Goal: Task Accomplishment & Management: Manage account settings

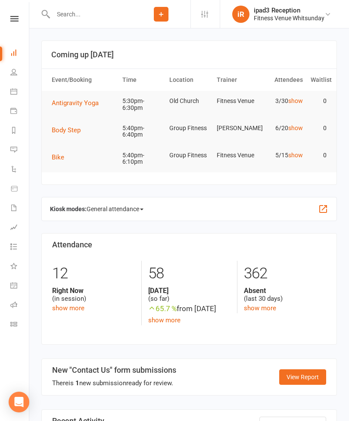
click at [16, 74] on icon at bounding box center [13, 72] width 7 height 7
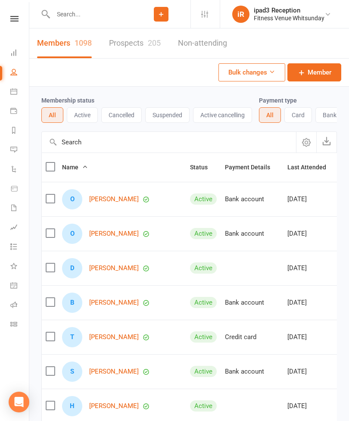
click at [84, 16] on input "text" at bounding box center [91, 14] width 82 height 12
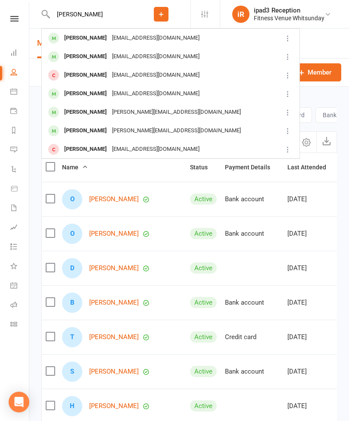
type input "[PERSON_NAME]"
click at [86, 43] on div "[PERSON_NAME]" at bounding box center [86, 38] width 48 height 13
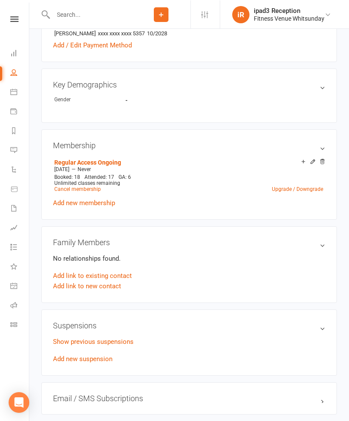
click at [100, 360] on link "Add new suspension" at bounding box center [83, 359] width 60 height 8
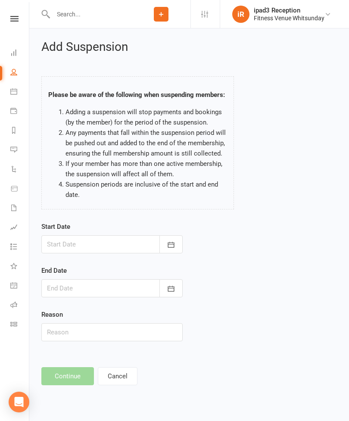
click at [109, 245] on div at bounding box center [112, 245] width 142 height 18
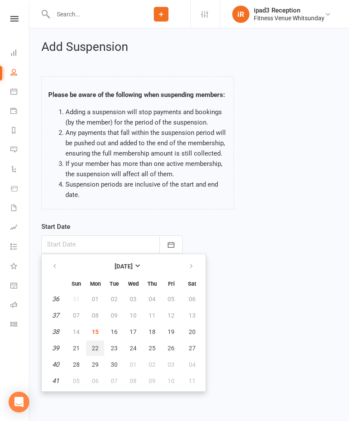
click at [99, 341] on button "22" at bounding box center [95, 349] width 18 height 16
type input "[DATE]"
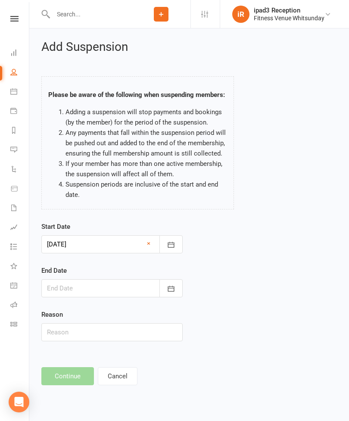
click at [120, 293] on div at bounding box center [112, 289] width 142 height 18
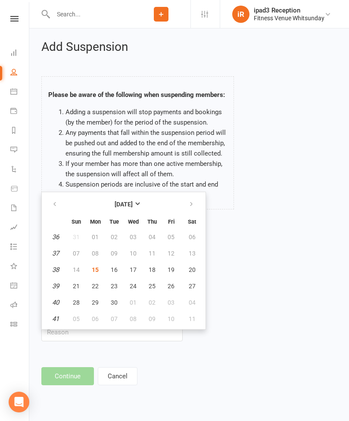
click at [191, 198] on button "button" at bounding box center [192, 205] width 19 height 16
click at [135, 253] on span "08" at bounding box center [133, 253] width 7 height 7
type input "[DATE]"
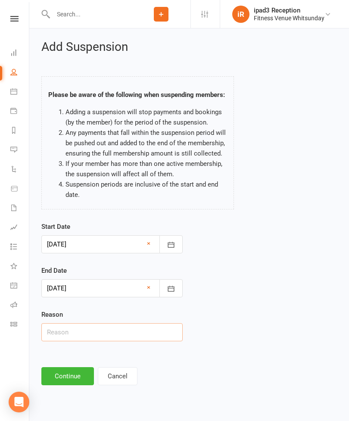
click at [123, 330] on input "text" at bounding box center [112, 333] width 142 height 18
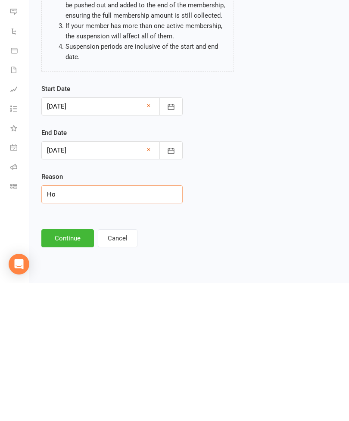
type input "H"
type input "Work"
click at [82, 368] on button "Continue" at bounding box center [67, 377] width 53 height 18
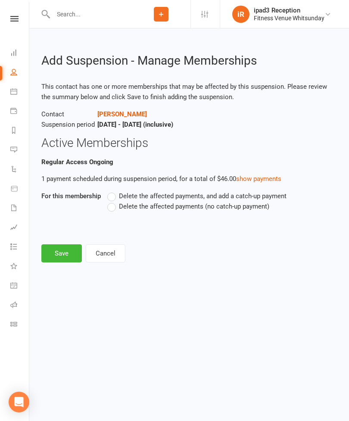
click at [115, 209] on label "Delete the affected payments (no catch-up payment)" at bounding box center [188, 206] width 162 height 10
click at [113, 201] on input "Delete the affected payments (no catch-up payment)" at bounding box center [110, 201] width 6 height 0
click at [57, 257] on button "Save" at bounding box center [61, 254] width 41 height 18
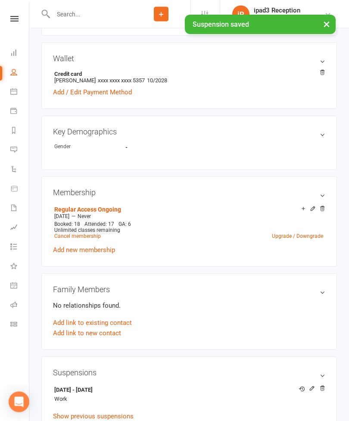
scroll to position [277, 0]
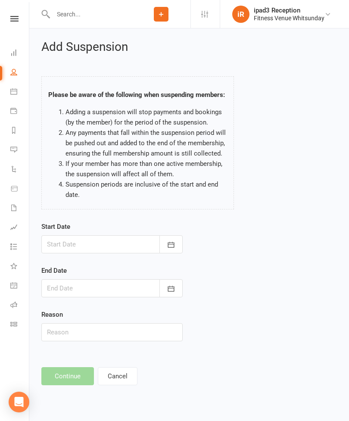
click at [174, 236] on button "button" at bounding box center [171, 245] width 23 height 18
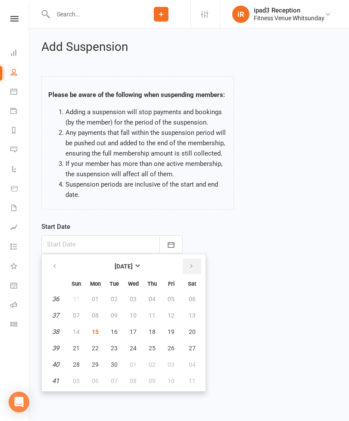
click at [195, 264] on button "button" at bounding box center [192, 267] width 19 height 16
click at [135, 347] on span "22" at bounding box center [133, 348] width 7 height 7
type input "[DATE]"
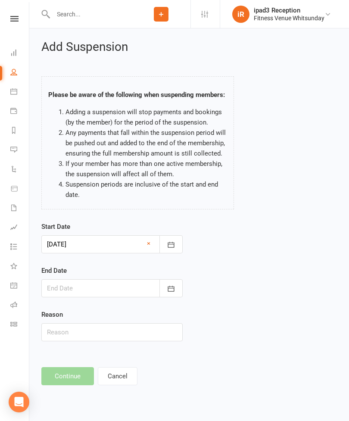
click at [177, 291] on button "button" at bounding box center [171, 289] width 23 height 18
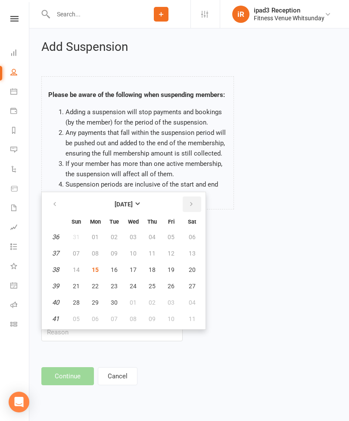
click at [192, 201] on icon "button" at bounding box center [192, 204] width 6 height 7
click at [191, 202] on icon "button" at bounding box center [192, 204] width 6 height 7
click at [137, 269] on button "12" at bounding box center [133, 270] width 18 height 16
type input "[DATE]"
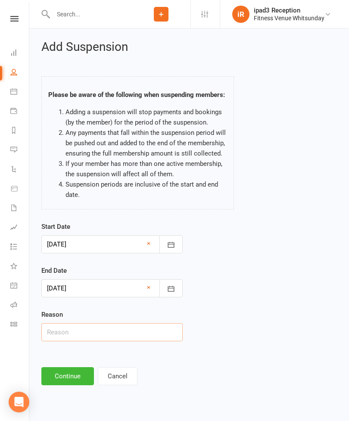
click at [117, 331] on input "text" at bounding box center [112, 333] width 142 height 18
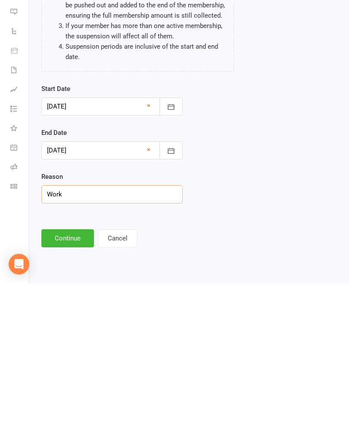
type input "Work"
click at [74, 368] on button "Continue" at bounding box center [67, 377] width 53 height 18
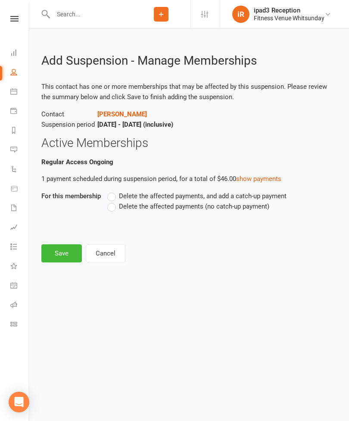
click at [114, 210] on label "Delete the affected payments (no catch-up payment)" at bounding box center [188, 206] width 162 height 10
click at [113, 201] on input "Delete the affected payments (no catch-up payment)" at bounding box center [110, 201] width 6 height 0
click at [63, 255] on button "Save" at bounding box center [61, 254] width 41 height 18
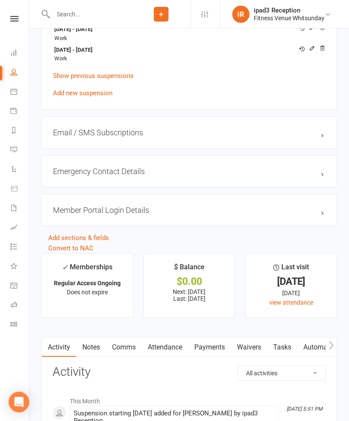
scroll to position [658, 0]
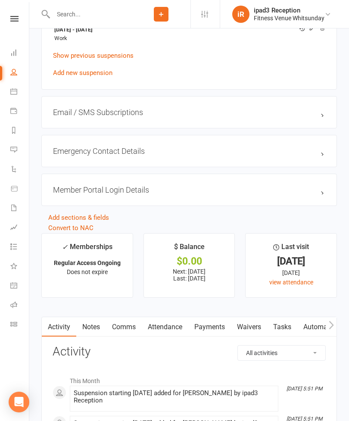
click at [217, 328] on link "Payments" at bounding box center [210, 328] width 43 height 20
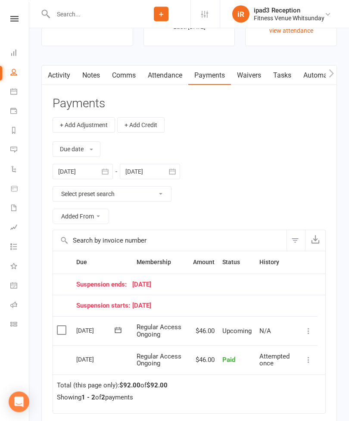
scroll to position [910, 0]
click at [180, 164] on button "button" at bounding box center [173, 172] width 16 height 16
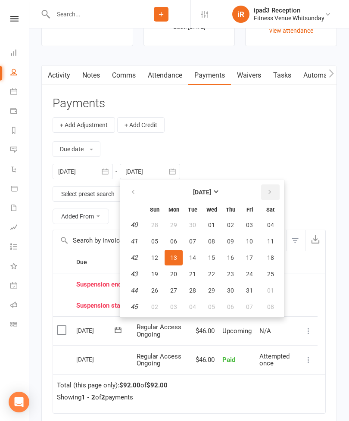
click at [271, 194] on icon "button" at bounding box center [270, 192] width 6 height 7
click at [156, 304] on span "30" at bounding box center [154, 307] width 7 height 7
type input "[DATE]"
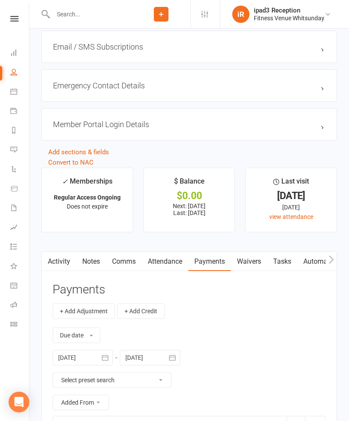
scroll to position [723, 0]
